Goal: Navigation & Orientation: Find specific page/section

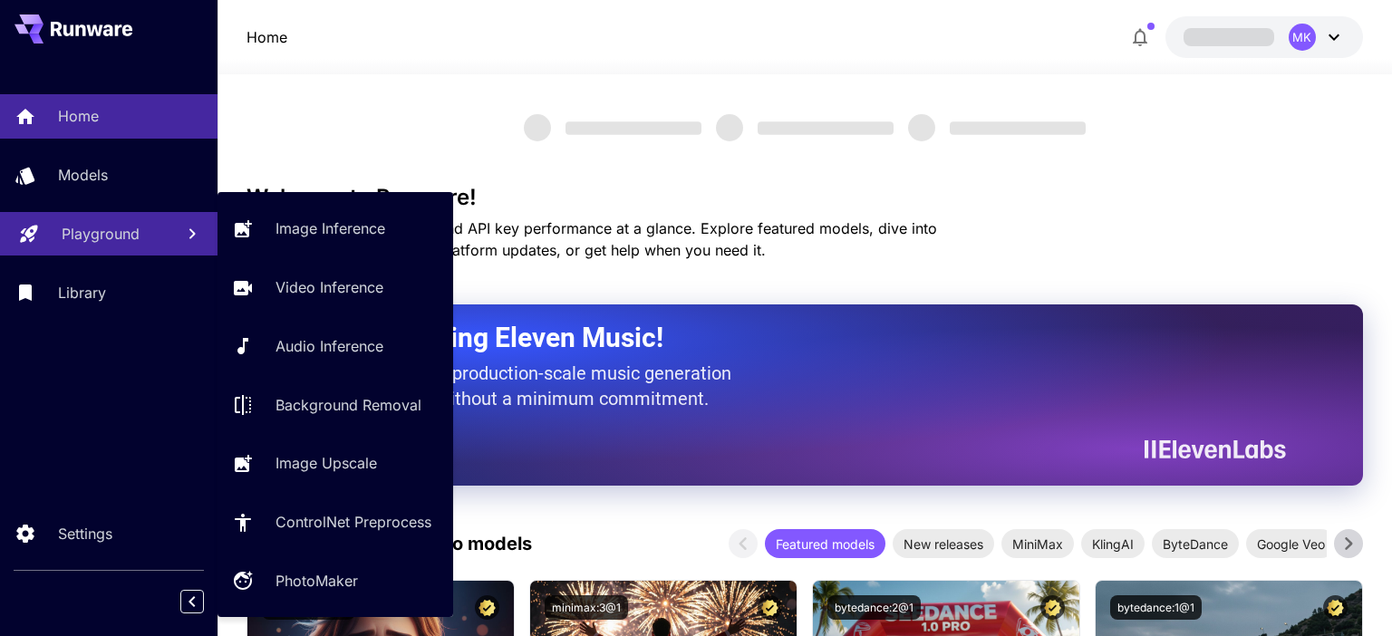
click at [157, 231] on div "Playground" at bounding box center [111, 234] width 98 height 22
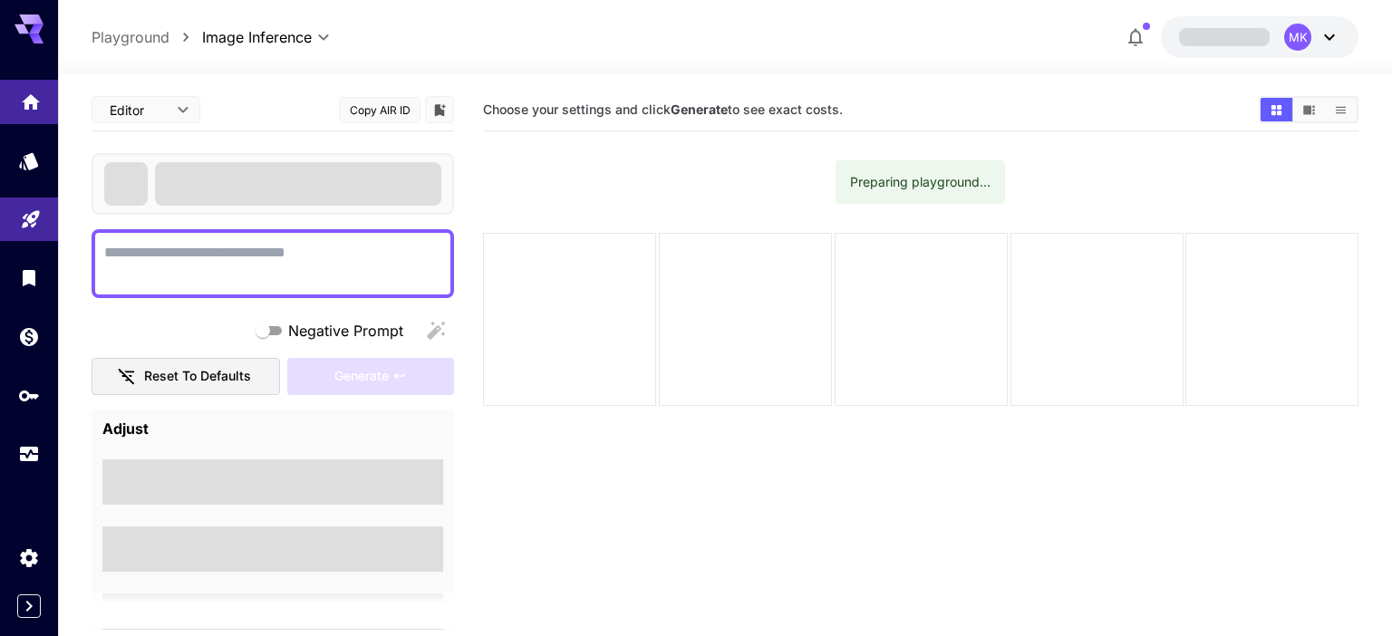
click at [24, 88] on icon "Home" at bounding box center [31, 97] width 22 height 22
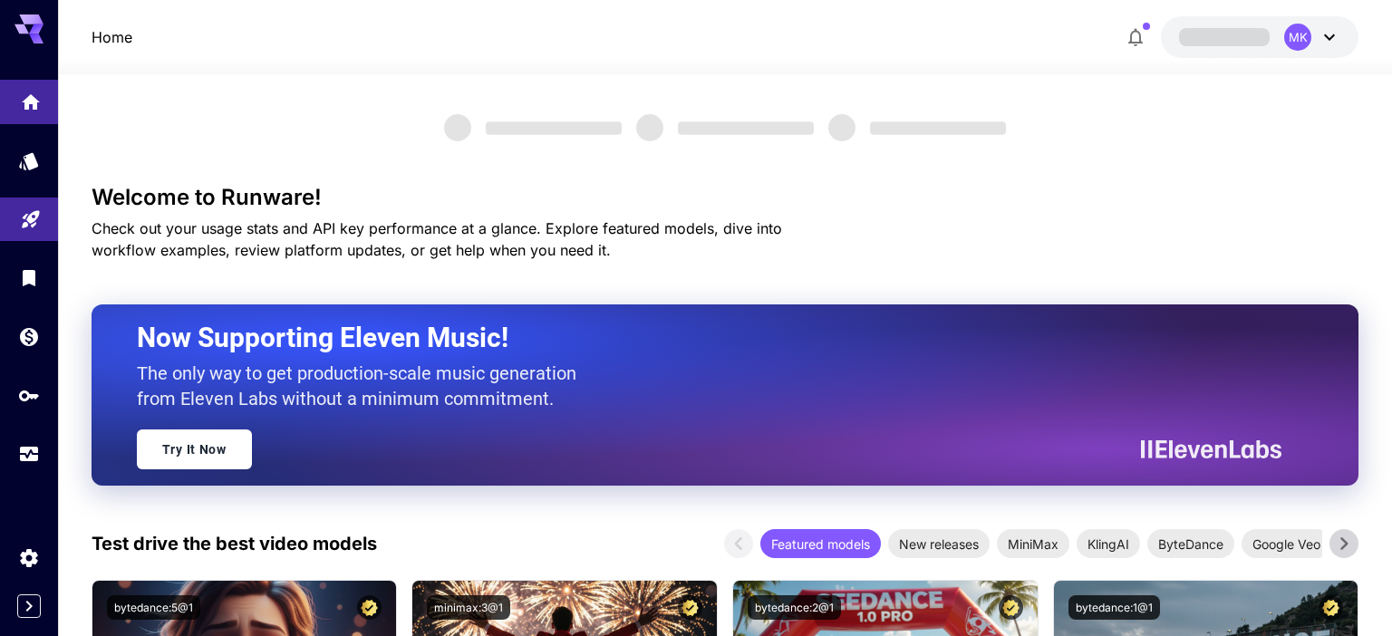
click at [48, 108] on link at bounding box center [29, 102] width 58 height 44
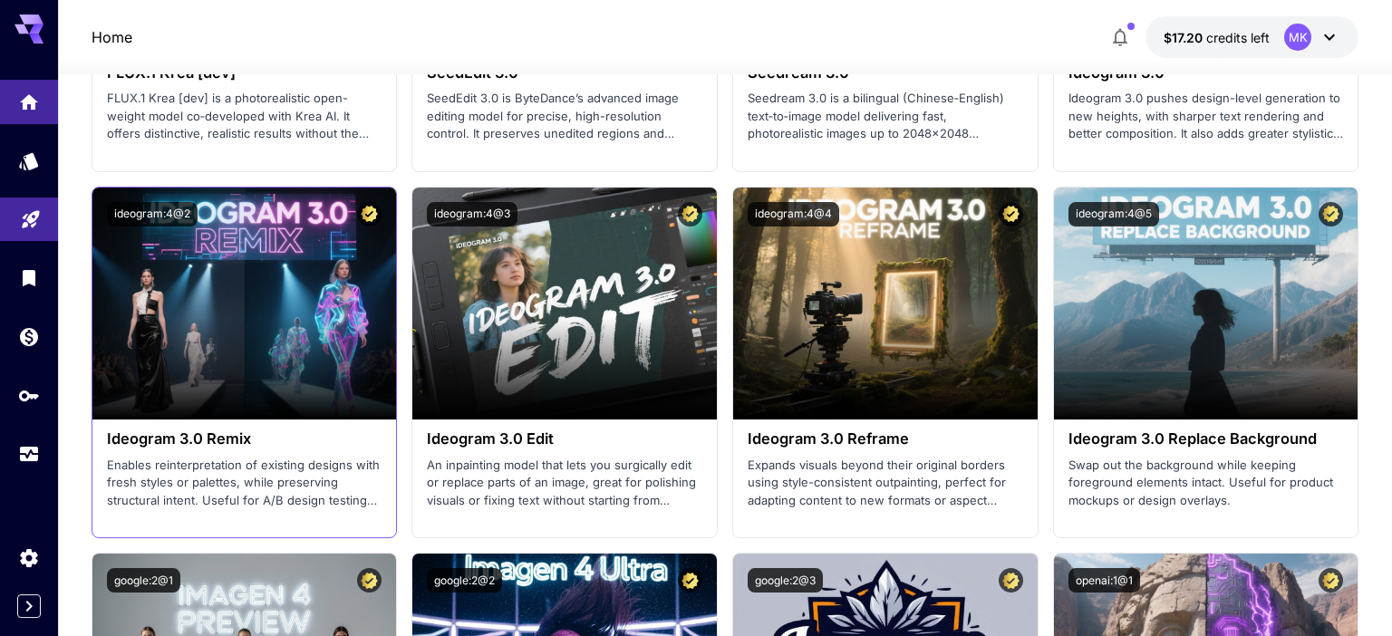
scroll to position [2872, 0]
